Goal: Task Accomplishment & Management: Manage account settings

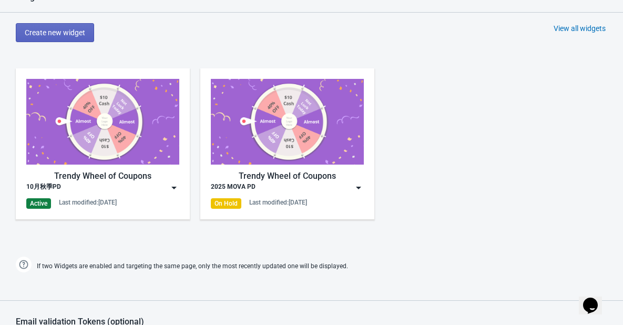
scroll to position [473, 0]
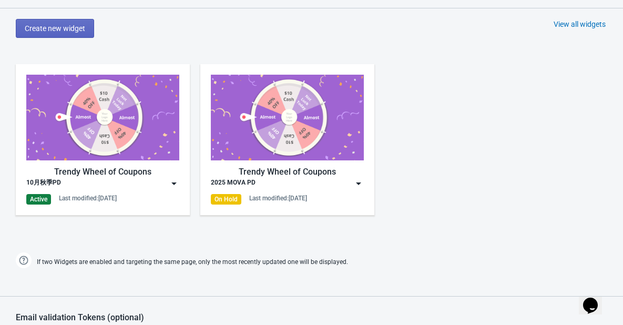
click at [170, 185] on img at bounding box center [174, 183] width 11 height 11
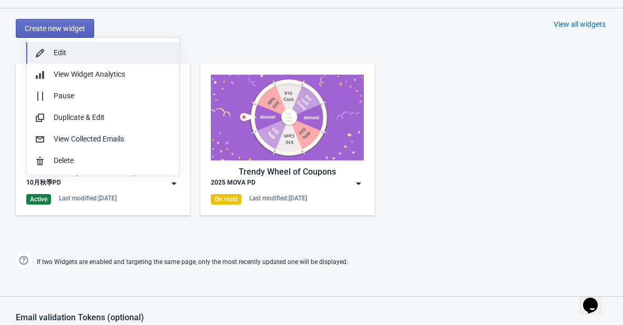
click at [91, 54] on div "Edit" at bounding box center [112, 52] width 117 height 11
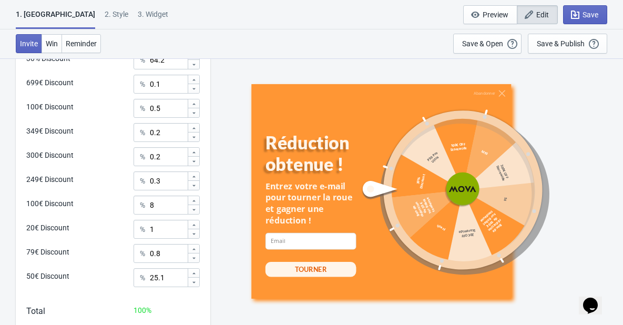
scroll to position [579, 0]
click at [163, 205] on input "8" at bounding box center [168, 204] width 38 height 19
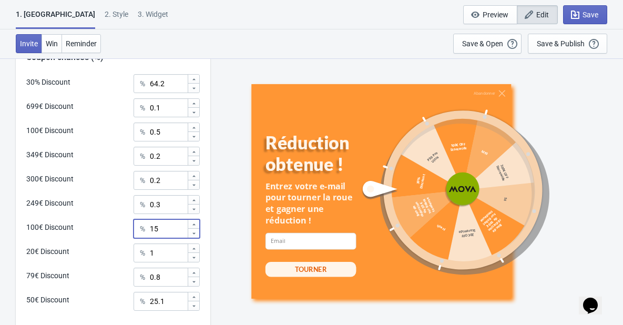
scroll to position [526, 0]
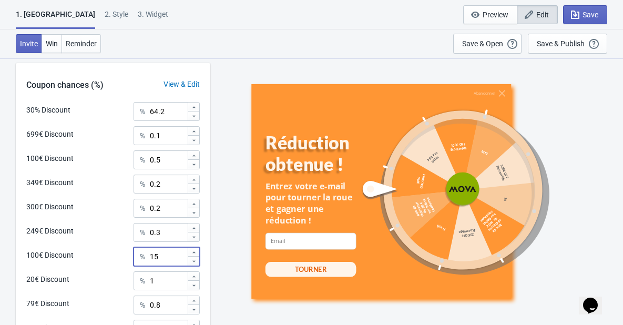
type input "15"
drag, startPoint x: 158, startPoint y: 111, endPoint x: 147, endPoint y: 114, distance: 11.5
click at [147, 114] on div "% 64.2" at bounding box center [167, 111] width 66 height 19
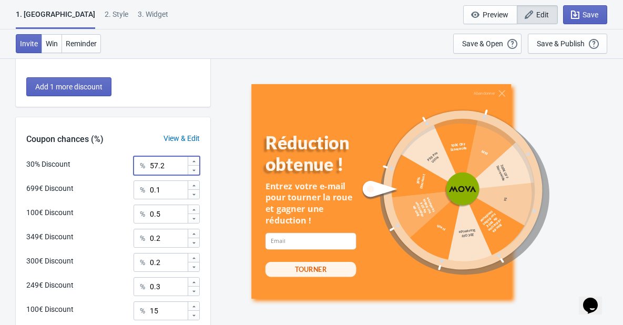
scroll to position [373, 0]
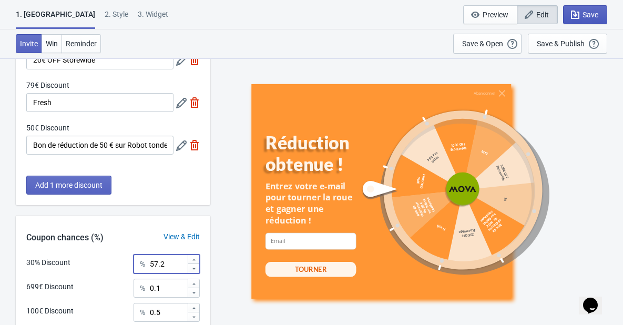
type input "57.2"
click at [584, 13] on span "Save" at bounding box center [591, 15] width 16 height 8
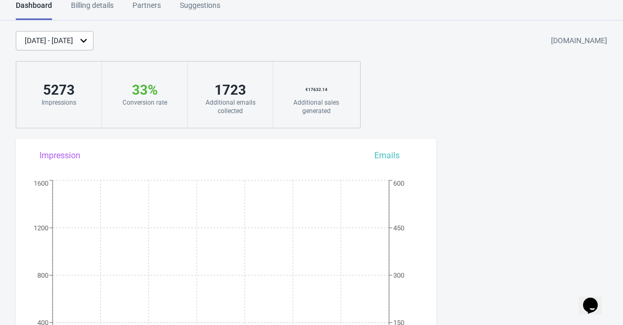
scroll to position [326, 0]
